Goal: Browse casually

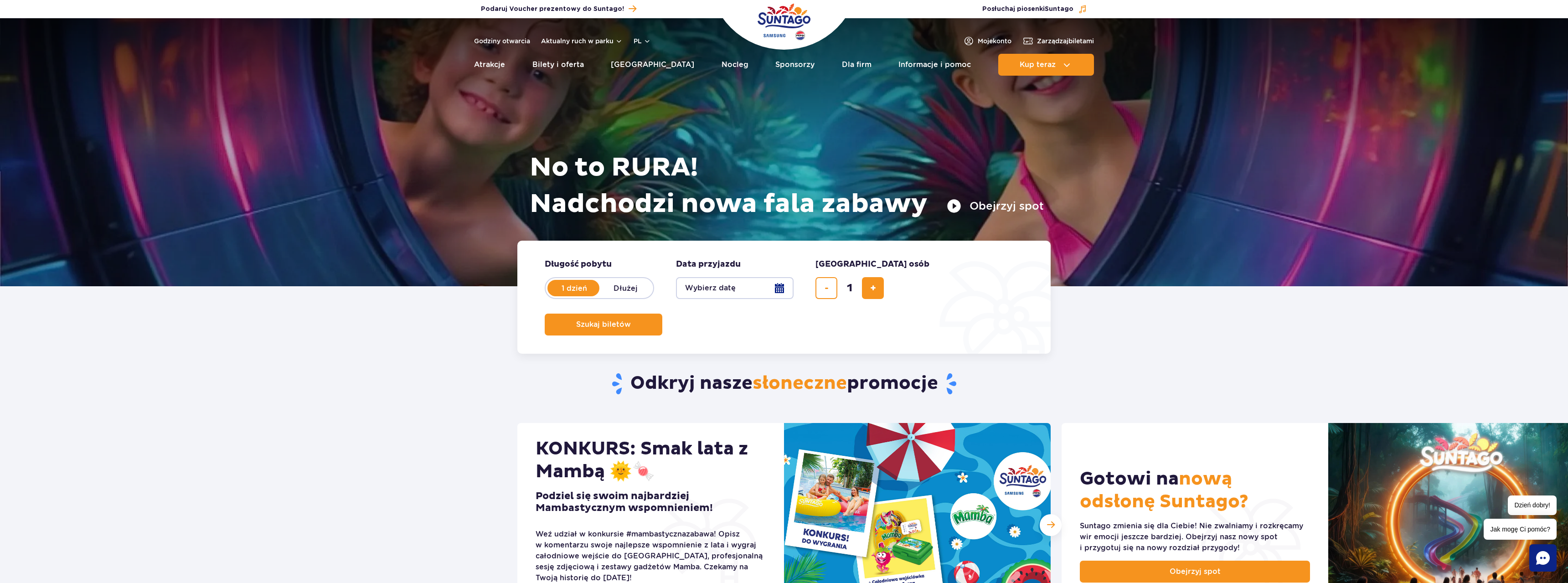
click at [787, 12] on img "Park of Poland" at bounding box center [784, 21] width 53 height 42
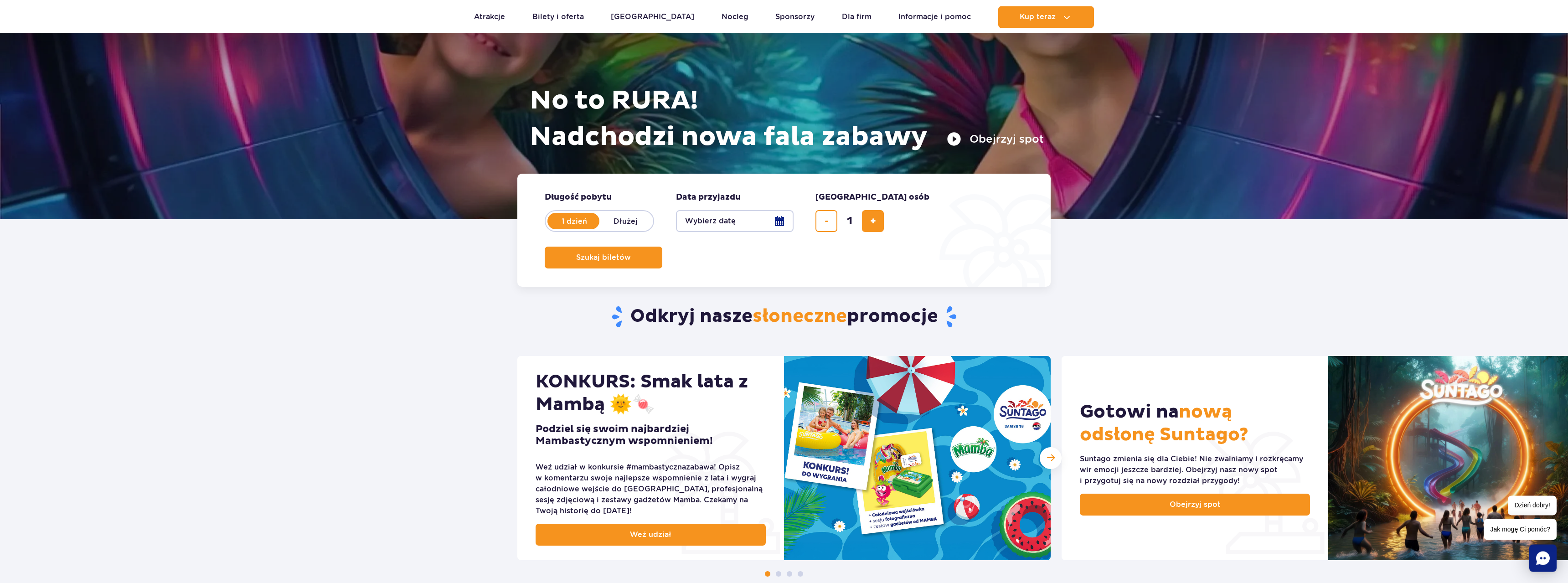
scroll to position [93, 0]
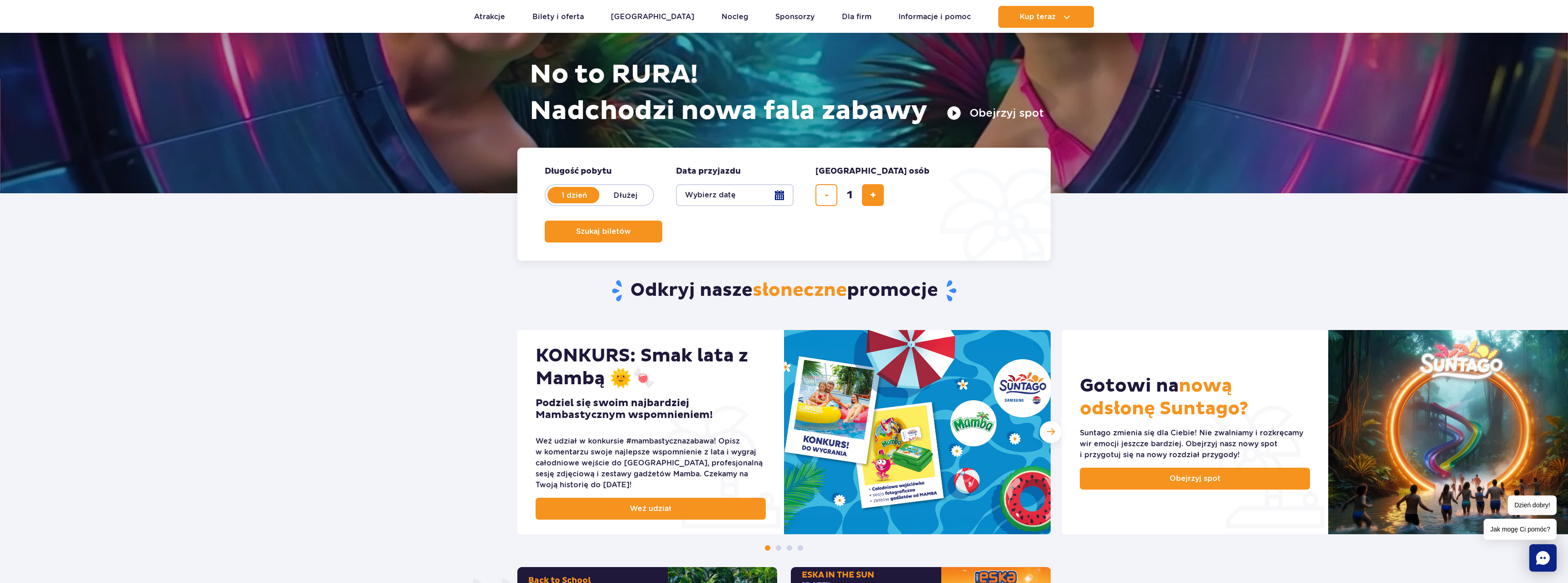
drag, startPoint x: 623, startPoint y: 287, endPoint x: 980, endPoint y: 288, distance: 357.0
click at [980, 288] on h2 "Odkryj nasze słoneczne promocje" at bounding box center [784, 290] width 534 height 24
drag, startPoint x: 940, startPoint y: 288, endPoint x: 864, endPoint y: 288, distance: 76.0
click at [864, 288] on h2 "Odkryj nasze słoneczne promocje" at bounding box center [784, 290] width 534 height 24
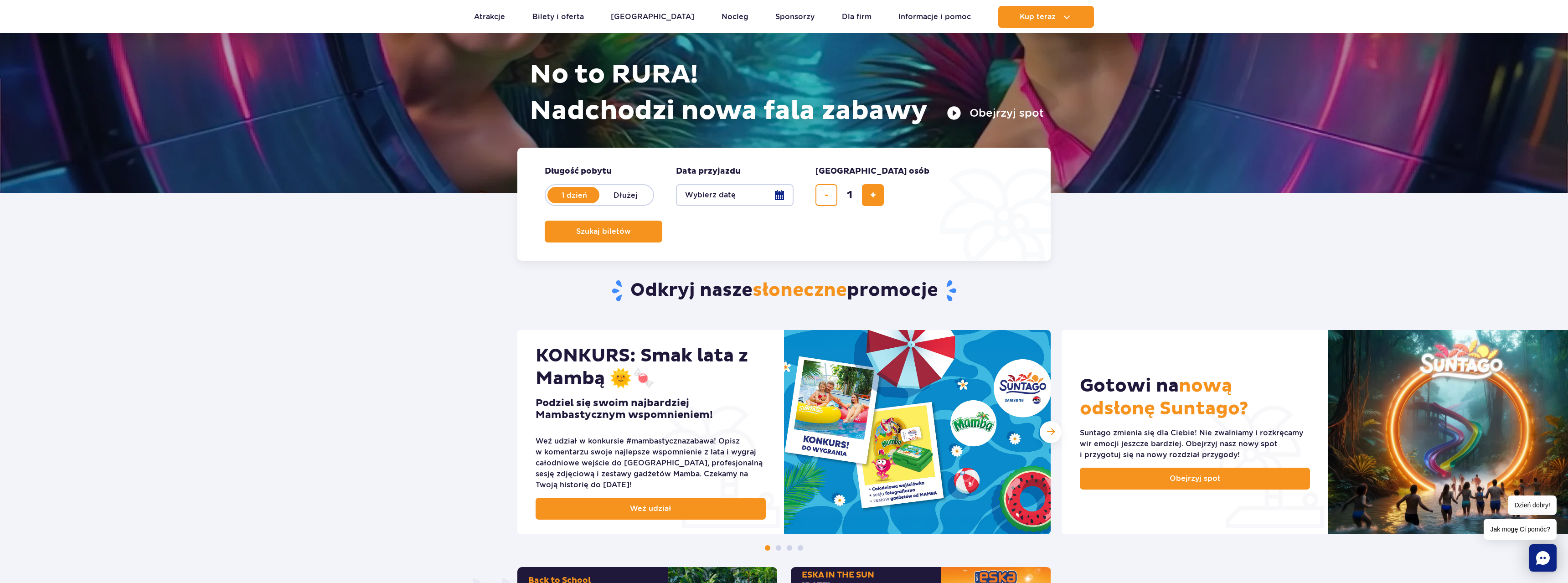
click at [864, 288] on h2 "Odkryj nasze słoneczne promocje" at bounding box center [784, 290] width 534 height 24
